Goal: Task Accomplishment & Management: Complete application form

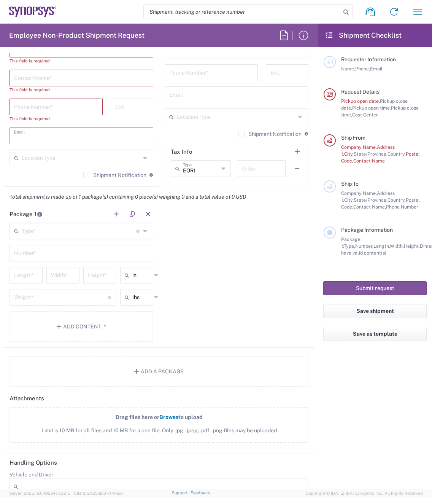
scroll to position [533, 0]
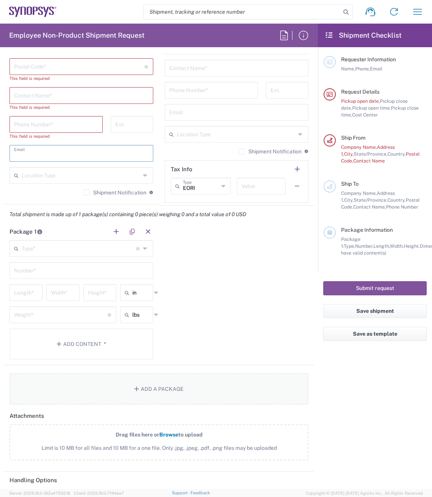
click at [140, 389] on button "Add a Package" at bounding box center [159, 388] width 299 height 31
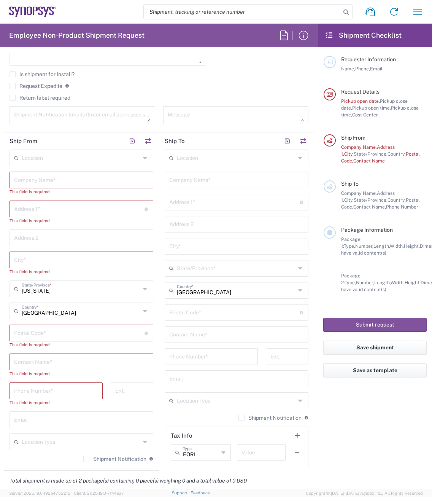
scroll to position [114, 0]
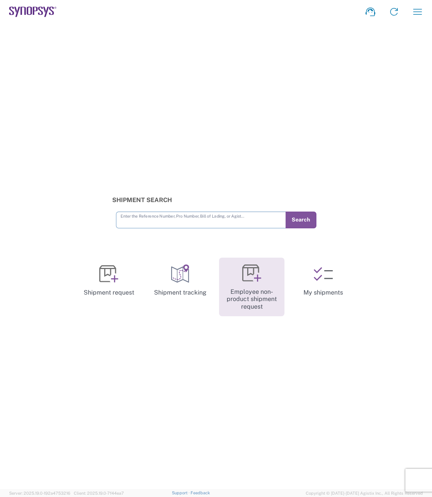
click at [251, 279] on icon at bounding box center [251, 273] width 19 height 19
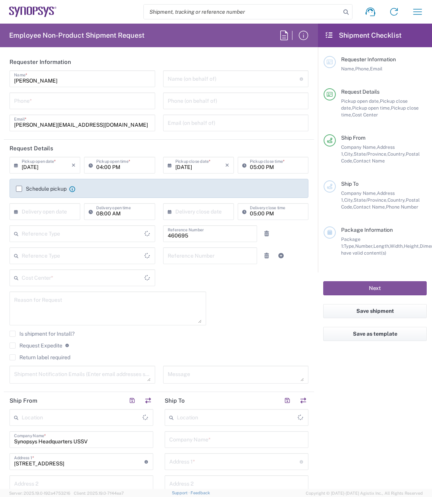
type input "Department"
type input "Delivered at Place"
type input "[GEOGRAPHIC_DATA]"
type input "US01, SDG, M, HAPSOp 460695"
type input "[US_STATE]"
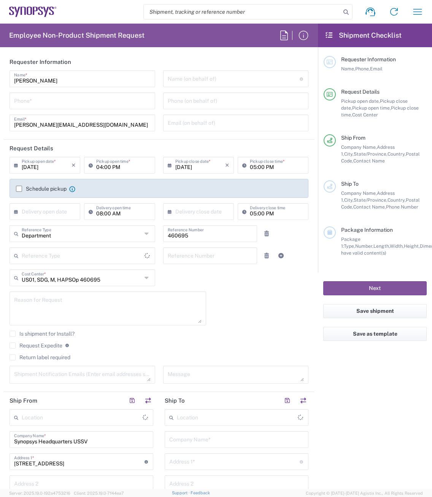
type input "[GEOGRAPHIC_DATA]"
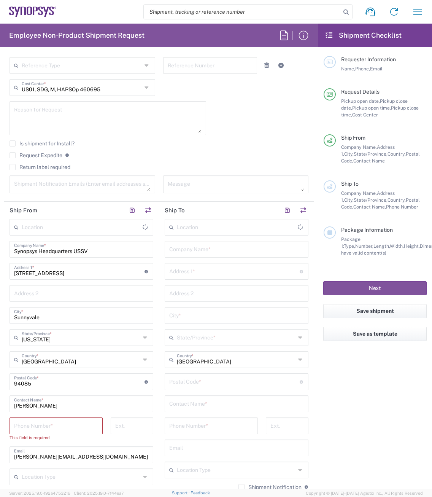
scroll to position [380, 0]
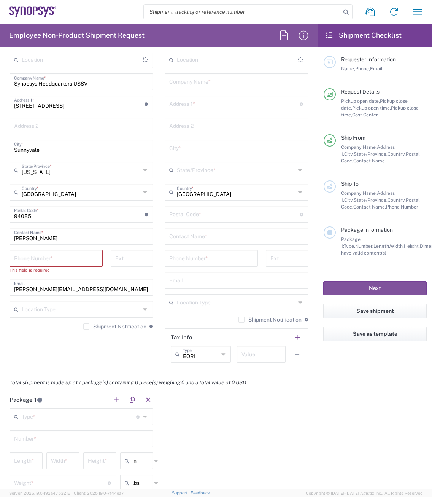
type input "Headquarters USSV"
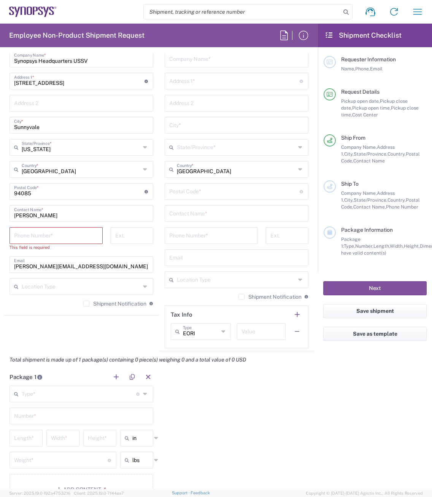
click at [49, 232] on input "tel" at bounding box center [56, 234] width 84 height 13
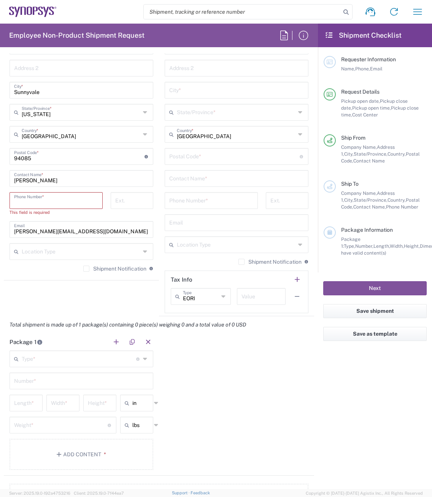
scroll to position [418, 0]
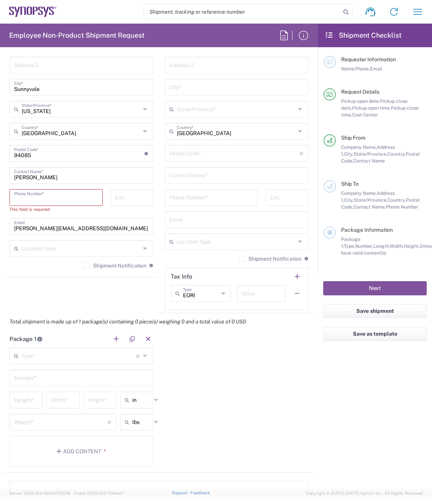
type input "4086498039"
type input "5104914353"
type input "HAV Cloud"
type input "4650 Old Ironside Dr"
type input "Santa Clara"
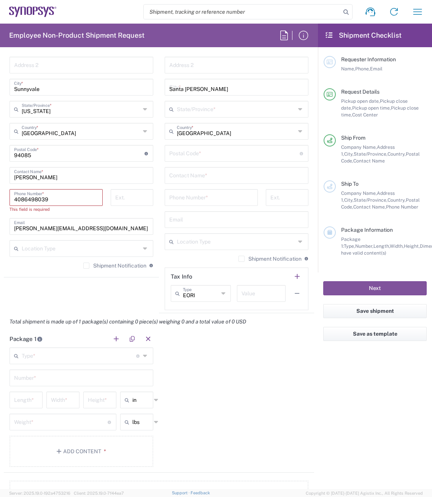
type input "California"
type input "95054"
type input "16502550262"
type input "Tuanlam@synopsys.com"
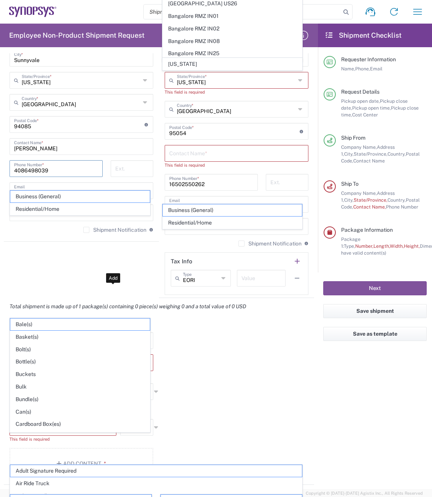
scroll to position [483, 0]
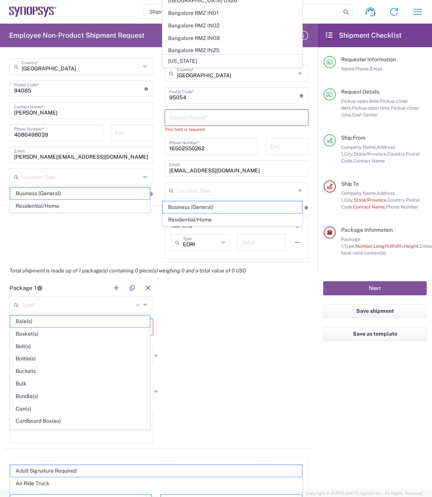
click at [259, 326] on div "Package 1 Type * Material used to package goods Bale(s) Basket(s) Bolt(s) Bottl…" at bounding box center [159, 364] width 310 height 170
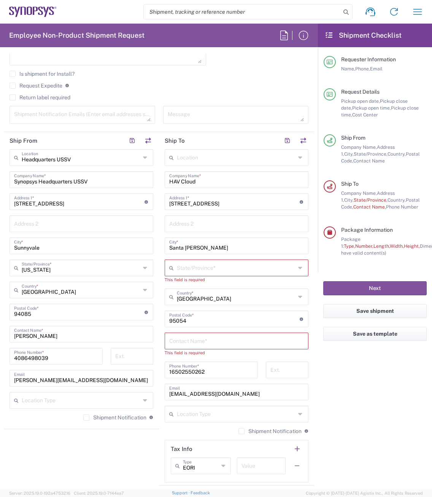
scroll to position [255, 0]
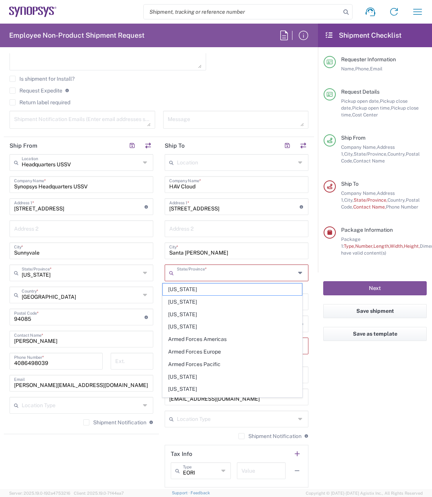
click at [280, 276] on input "text" at bounding box center [236, 272] width 119 height 13
click at [186, 375] on span "California" at bounding box center [233, 377] width 140 height 12
type input "California"
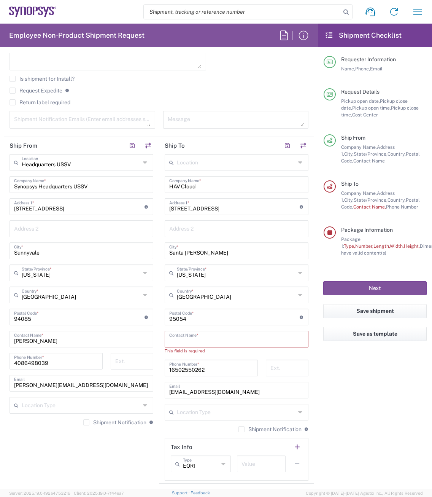
click at [192, 335] on input "text" at bounding box center [236, 338] width 135 height 13
click at [189, 340] on input "text" at bounding box center [236, 338] width 135 height 13
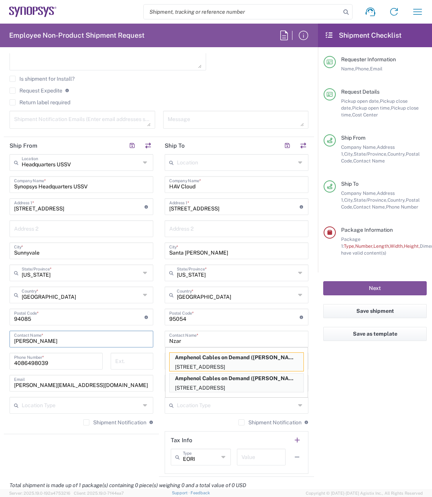
click at [117, 344] on input "Robert Pena" at bounding box center [81, 338] width 135 height 13
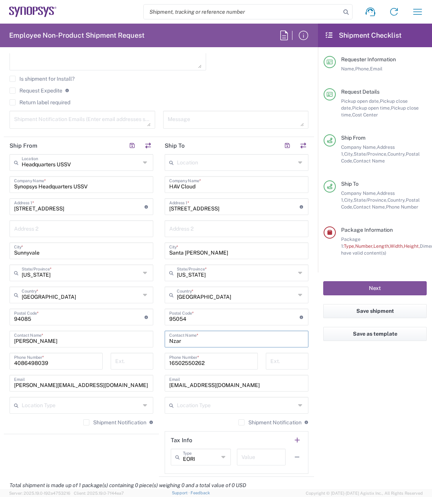
drag, startPoint x: 181, startPoint y: 340, endPoint x: 154, endPoint y: 344, distance: 26.5
click at [154, 344] on div "Ship From Headquarters USSV Location Headquarters USSV Aachen DE04 Agrate Brian…" at bounding box center [159, 307] width 310 height 340
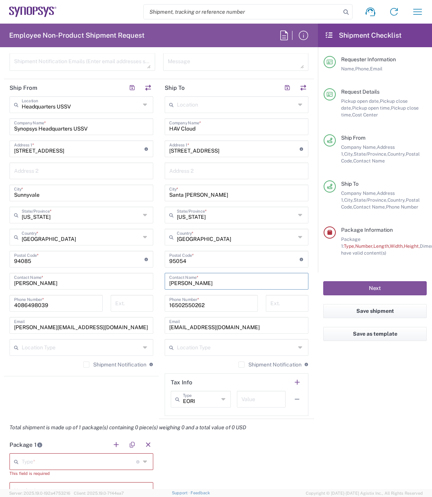
scroll to position [445, 0]
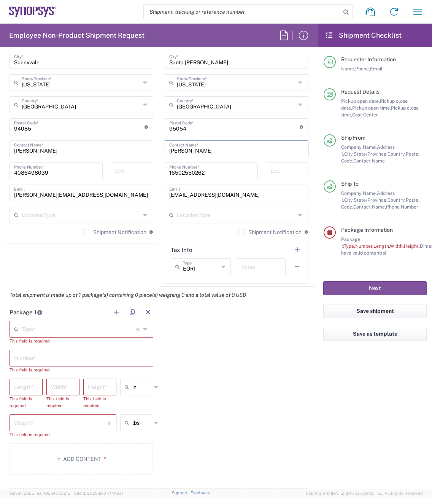
type input "Tuan Lam"
click at [88, 232] on label "Shipment Notification" at bounding box center [114, 232] width 63 height 6
click at [86, 232] on input "Shipment Notification" at bounding box center [86, 232] width 0 height 0
click at [238, 229] on label "Shipment Notification" at bounding box center [269, 232] width 63 height 6
click at [242, 232] on input "Shipment Notification" at bounding box center [242, 232] width 0 height 0
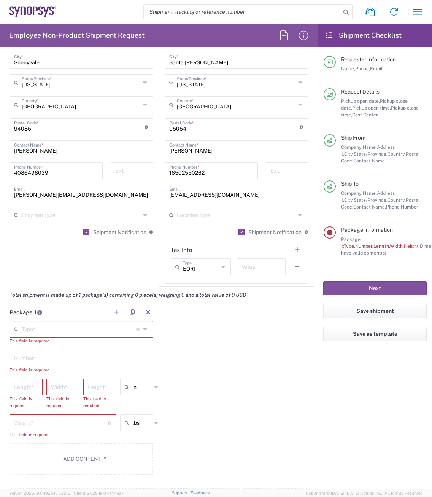
click at [140, 327] on div "Type * Material used to package goods" at bounding box center [82, 329] width 144 height 17
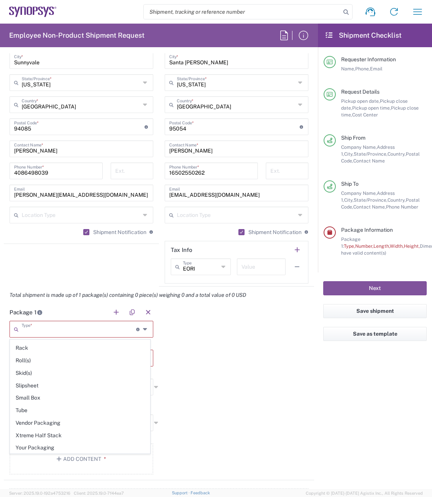
scroll to position [360, 0]
click at [72, 445] on span "Your Packaging" at bounding box center [80, 447] width 140 height 12
type input "Your Packaging"
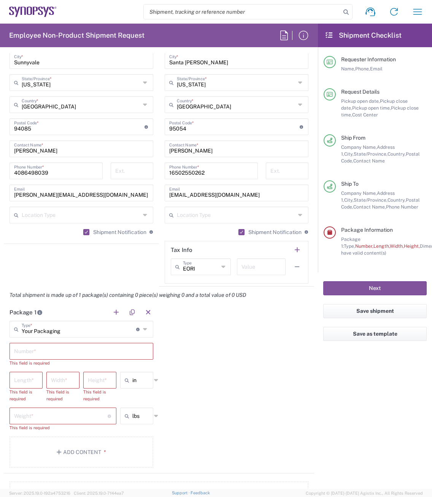
click at [49, 350] on input "text" at bounding box center [81, 350] width 135 height 13
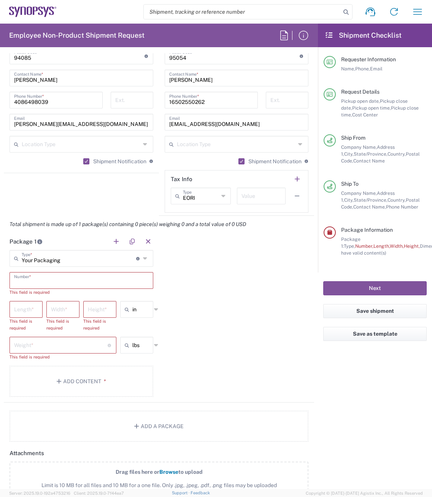
scroll to position [521, 0]
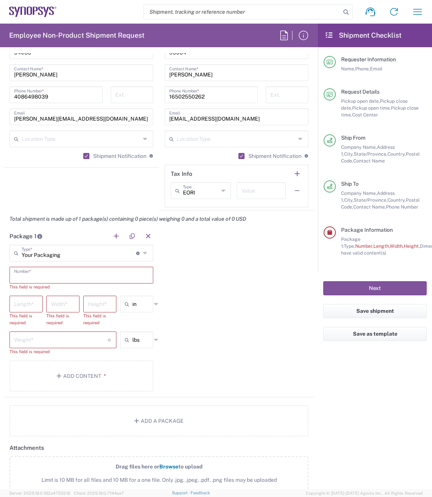
click at [237, 325] on div "Package 1 Your Packaging Type * Material used to package goods Bale(s) Basket(s…" at bounding box center [159, 312] width 310 height 170
click at [235, 358] on div "Package 1 Your Packaging Type * Material used to package goods Bale(s) Basket(s…" at bounding box center [159, 312] width 310 height 170
click at [100, 383] on button "Add Content *" at bounding box center [82, 375] width 144 height 31
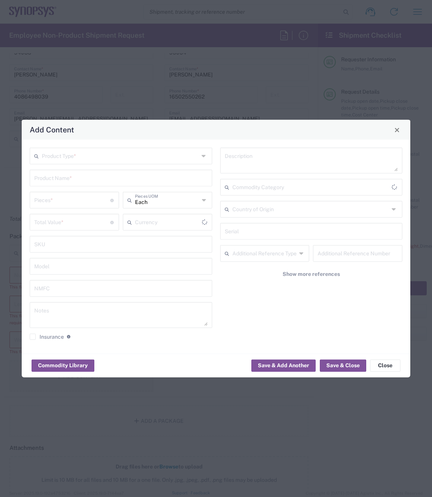
type input "US Dollar"
click at [199, 155] on div "Product Type *" at bounding box center [121, 156] width 183 height 17
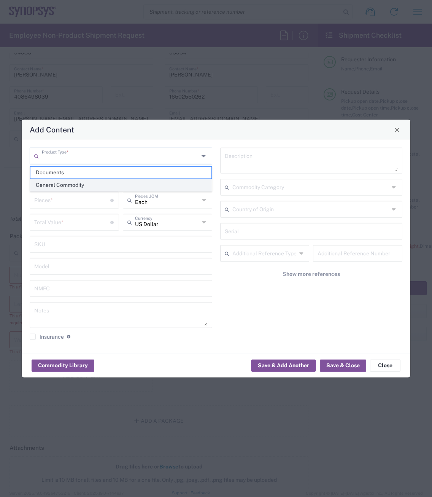
click at [121, 183] on span "General Commodity" at bounding box center [120, 185] width 181 height 12
type input "General Commodity"
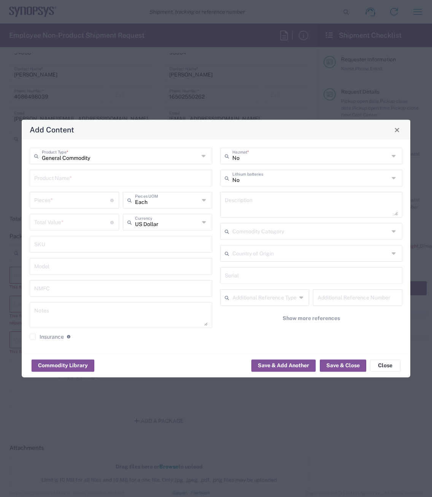
click at [402, 132] on div "Add Content" at bounding box center [216, 130] width 389 height 20
click at [396, 130] on span "Close" at bounding box center [396, 129] width 5 height 5
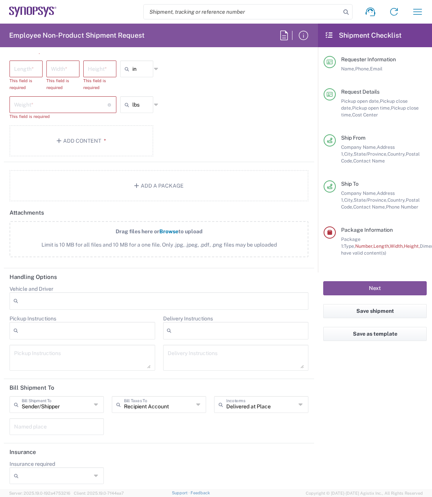
scroll to position [760, 0]
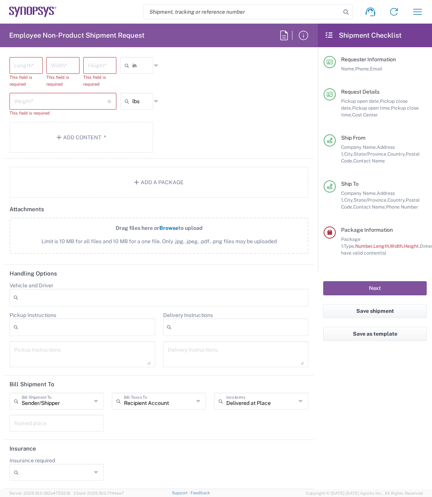
click at [289, 278] on header "Handling Options" at bounding box center [159, 273] width 310 height 17
